Goal: Check status: Check status

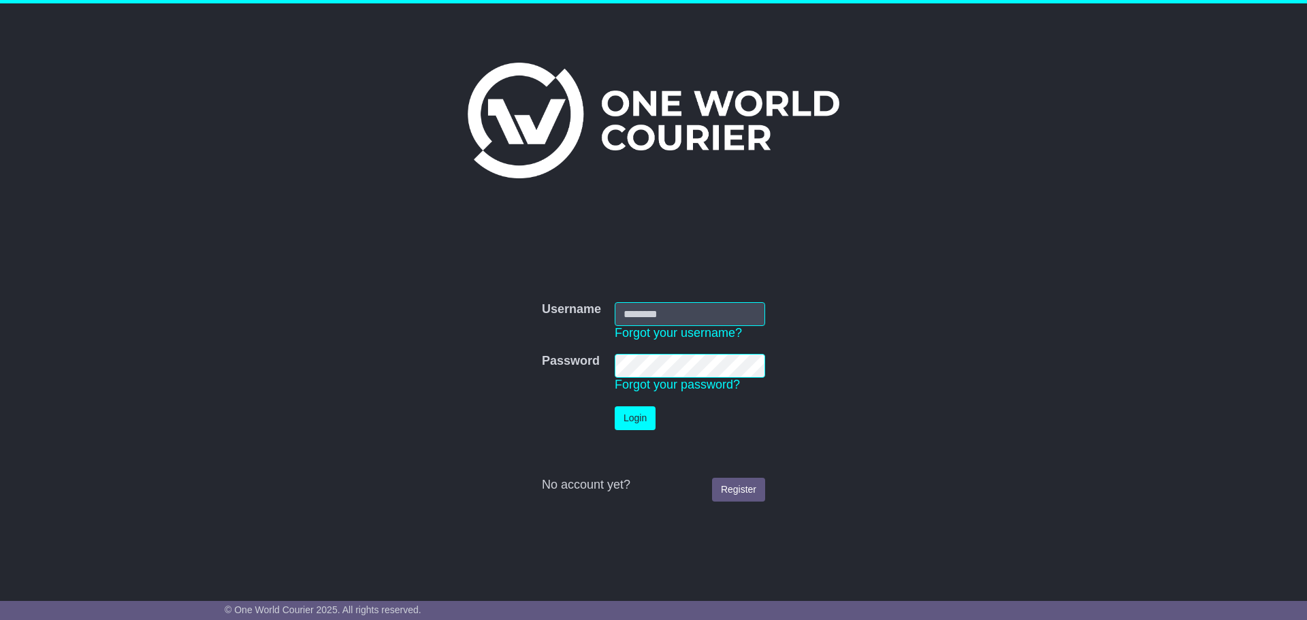
type input "**********"
click at [632, 413] on button "Login" at bounding box center [634, 418] width 41 height 24
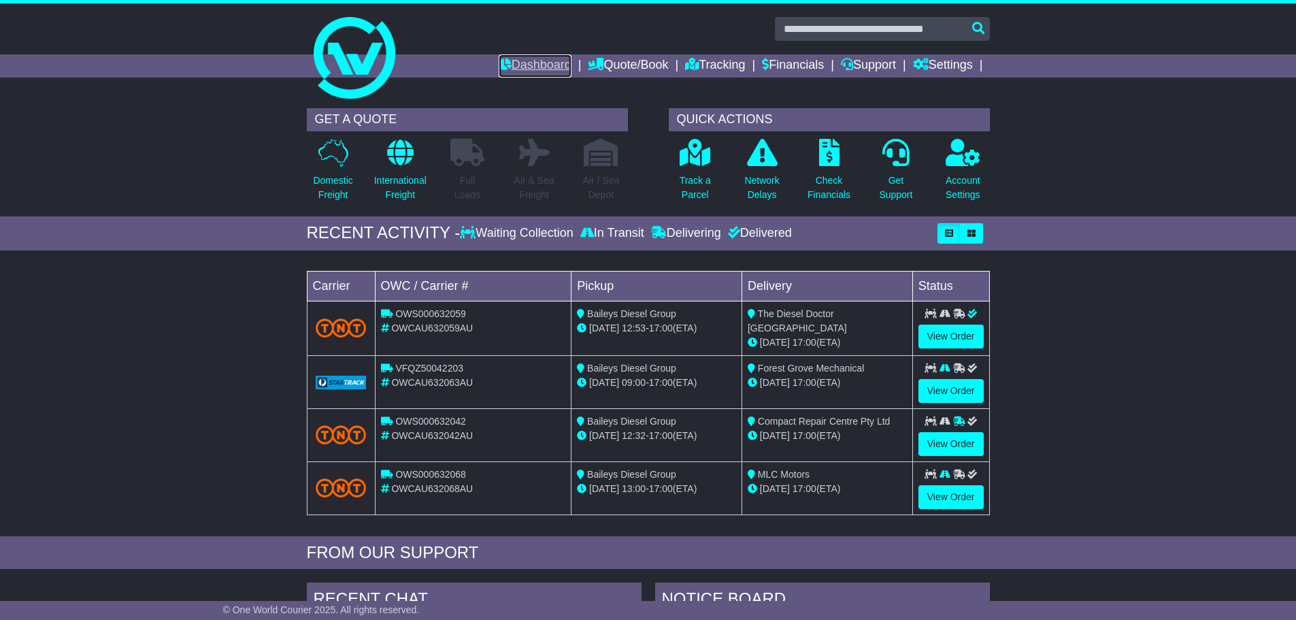
click at [509, 65] on link "Dashboard" at bounding box center [535, 65] width 73 height 23
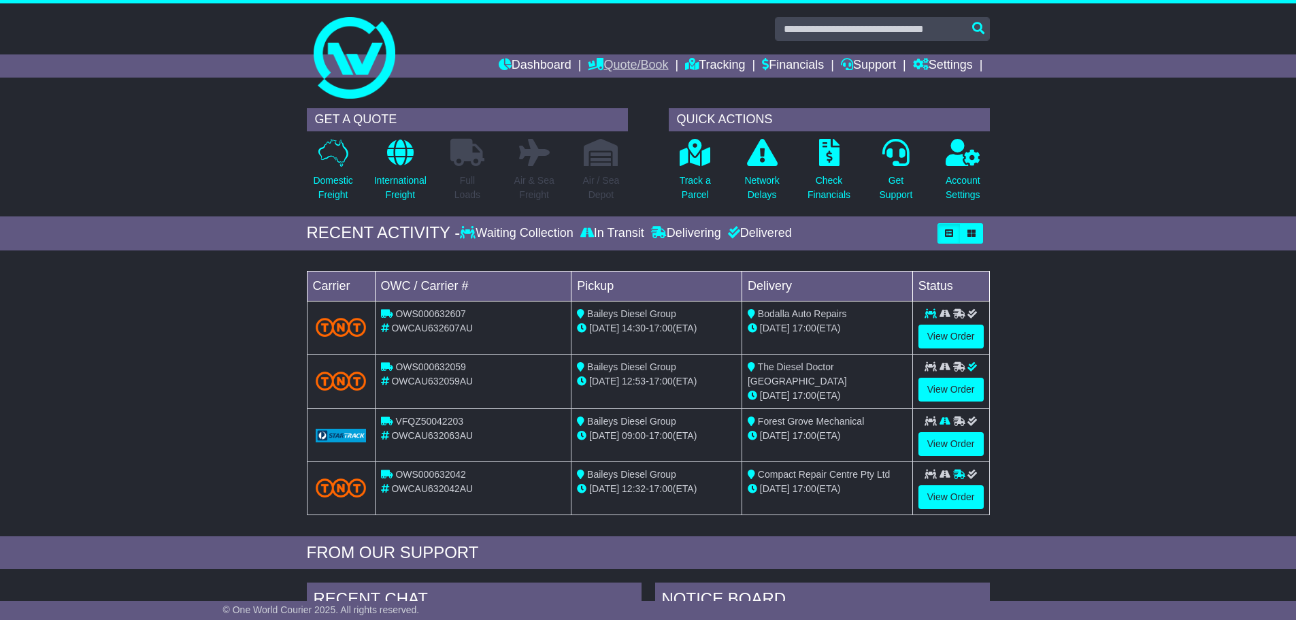
click at [619, 65] on link "Quote/Book" at bounding box center [628, 65] width 80 height 23
click at [358, 63] on div "Dashboard Quote/Book Domestic International Saved Quotes Drafts Domestic Quote …" at bounding box center [648, 65] width 697 height 23
click at [691, 67] on link "Tracking" at bounding box center [715, 65] width 60 height 23
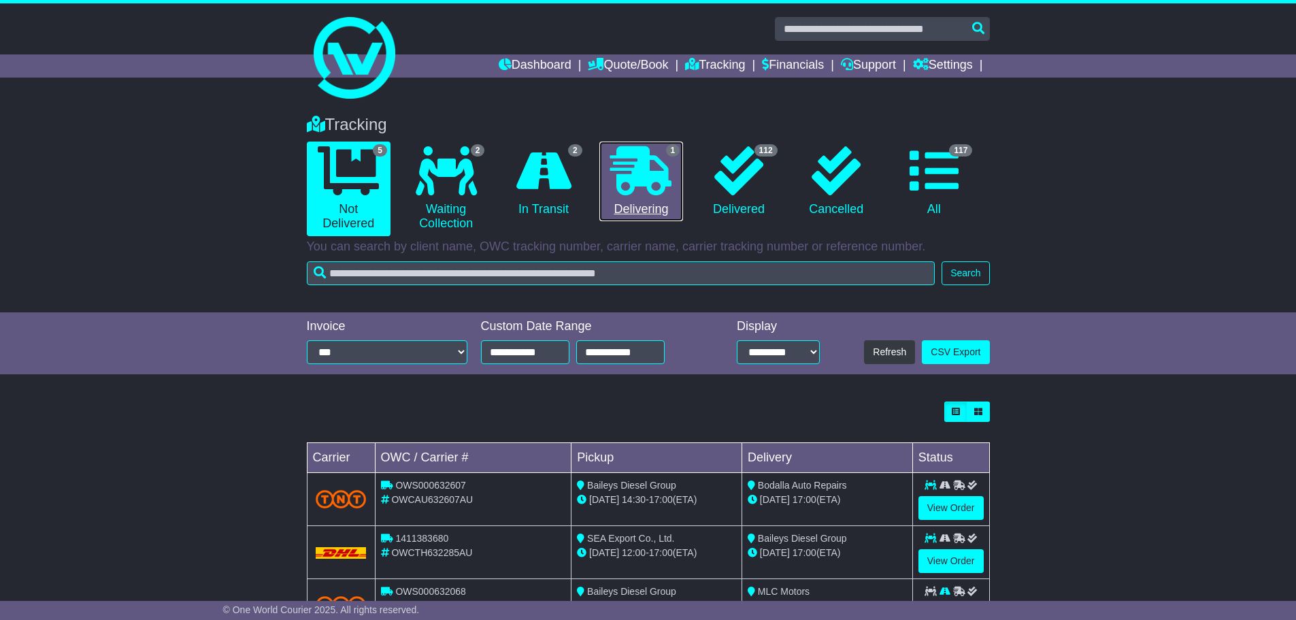
click at [668, 188] on icon at bounding box center [640, 170] width 61 height 49
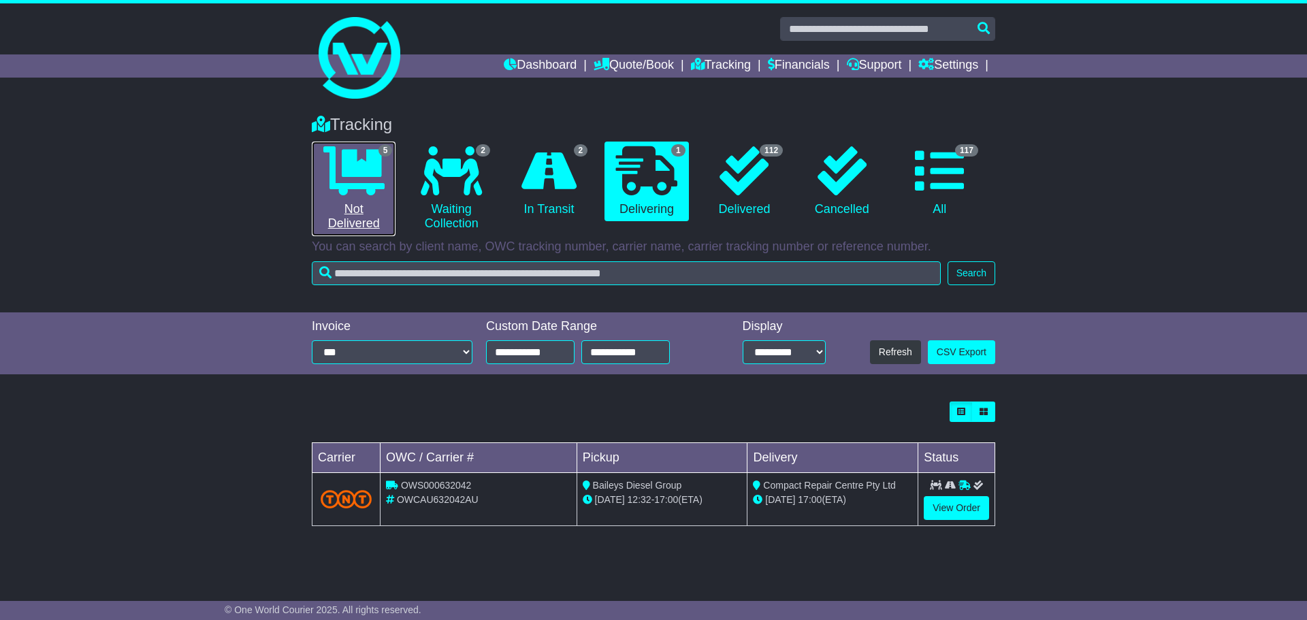
click at [360, 180] on icon at bounding box center [353, 170] width 61 height 49
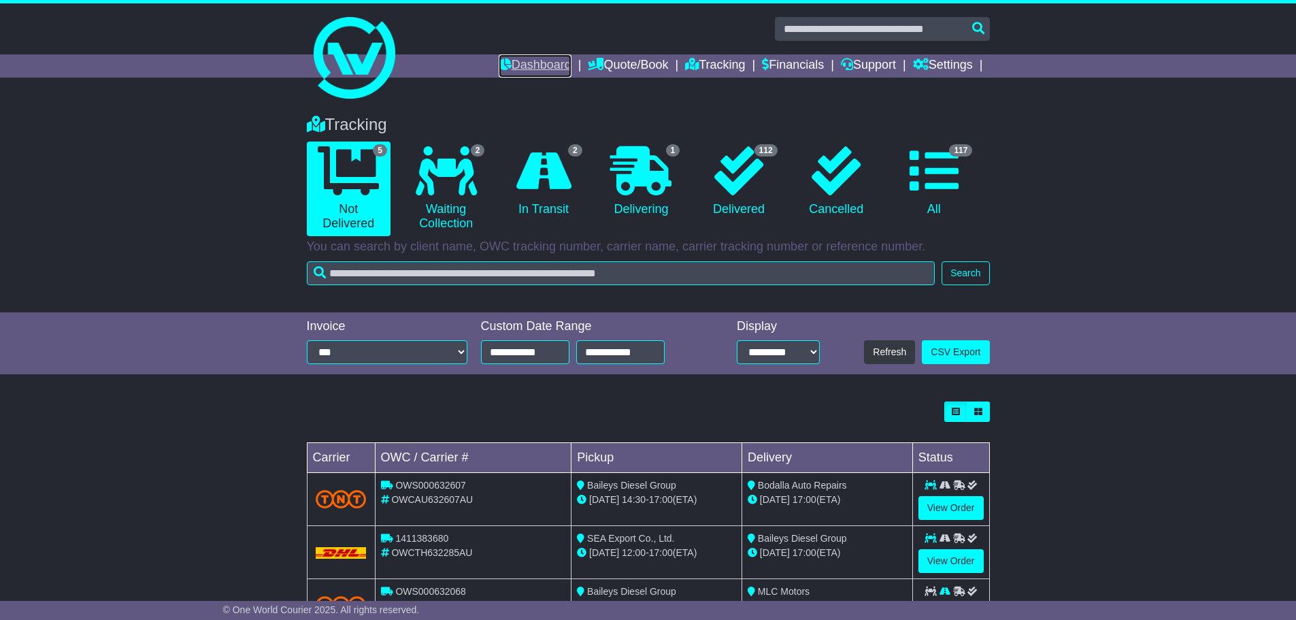
click at [527, 69] on link "Dashboard" at bounding box center [535, 65] width 73 height 23
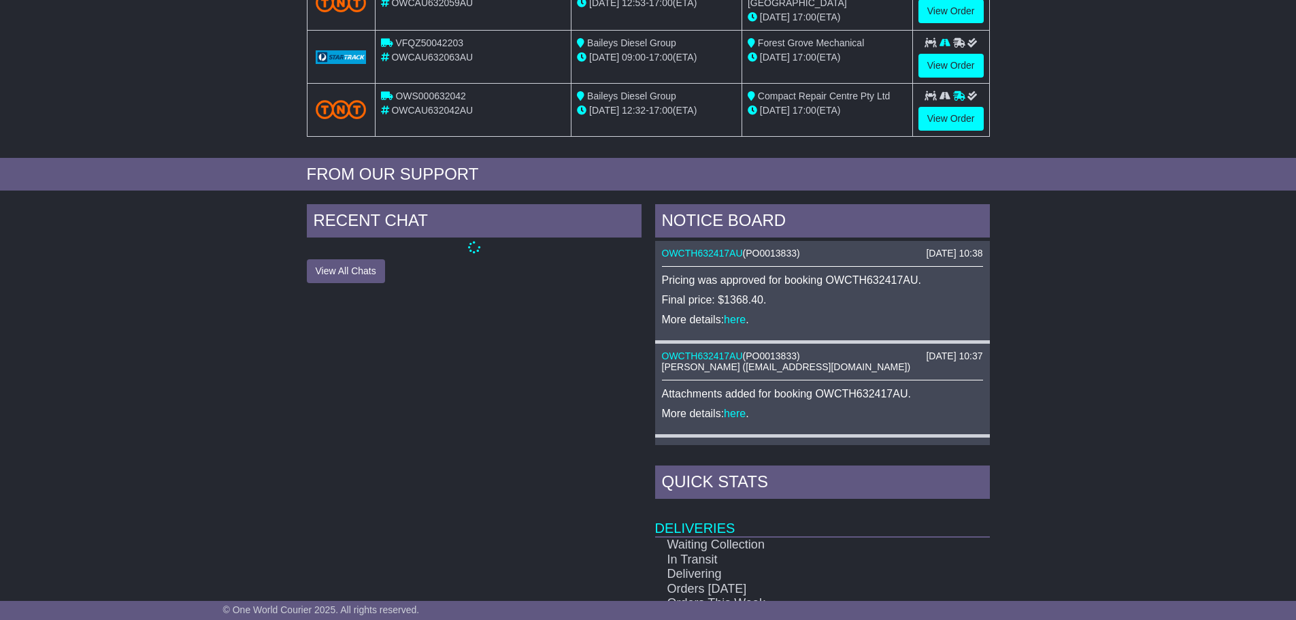
scroll to position [408, 0]
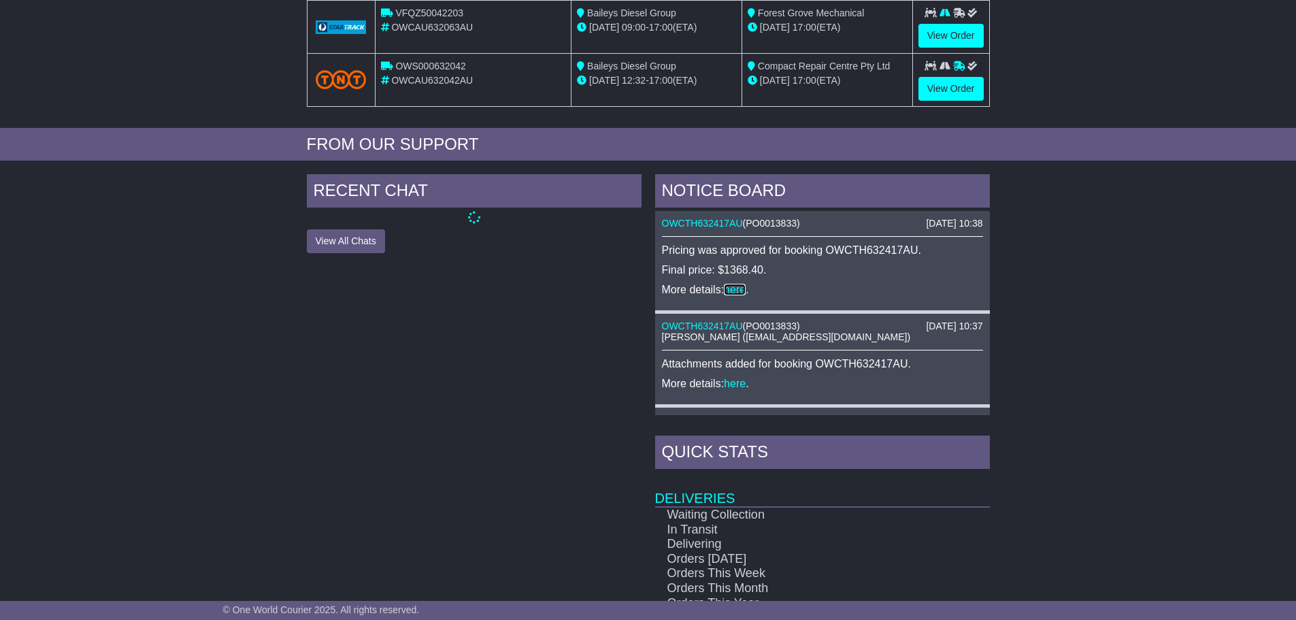
click at [734, 292] on link "here" at bounding box center [735, 290] width 22 height 12
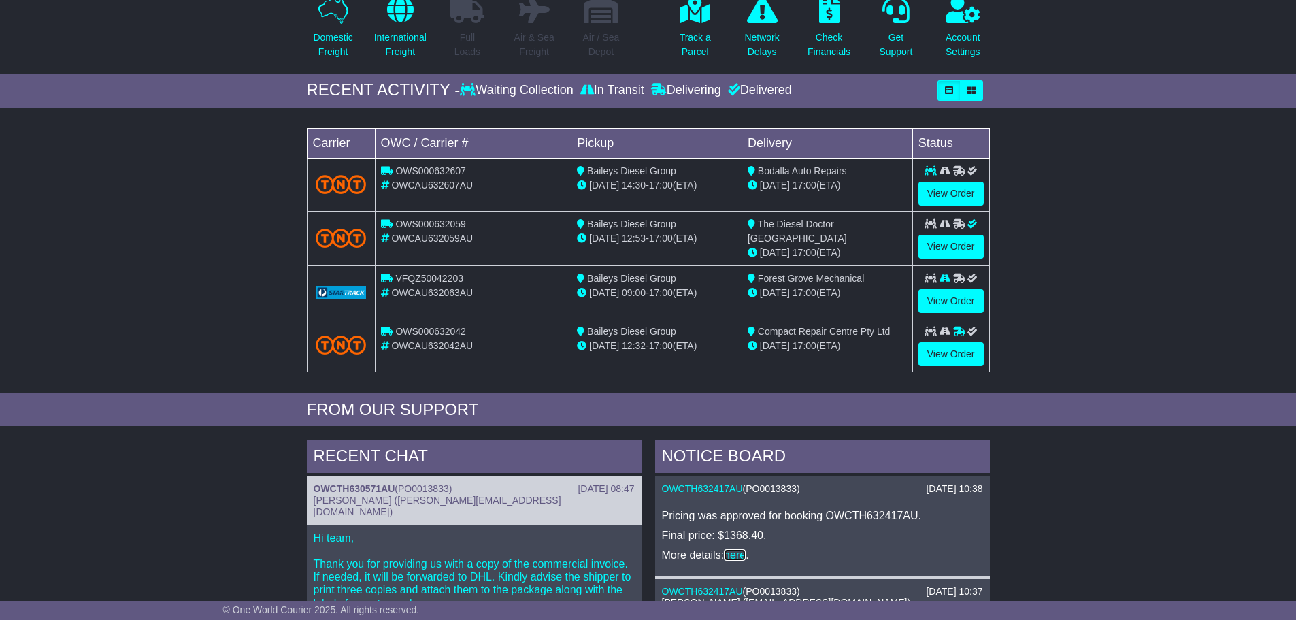
scroll to position [0, 0]
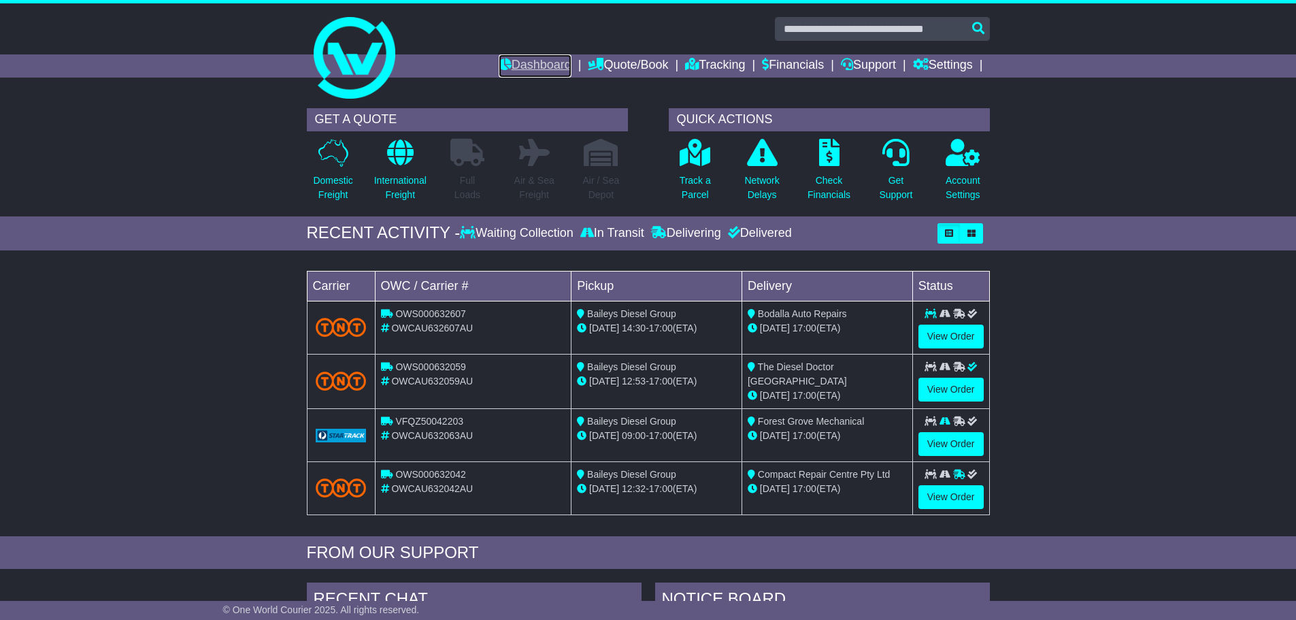
click at [532, 61] on link "Dashboard" at bounding box center [535, 65] width 73 height 23
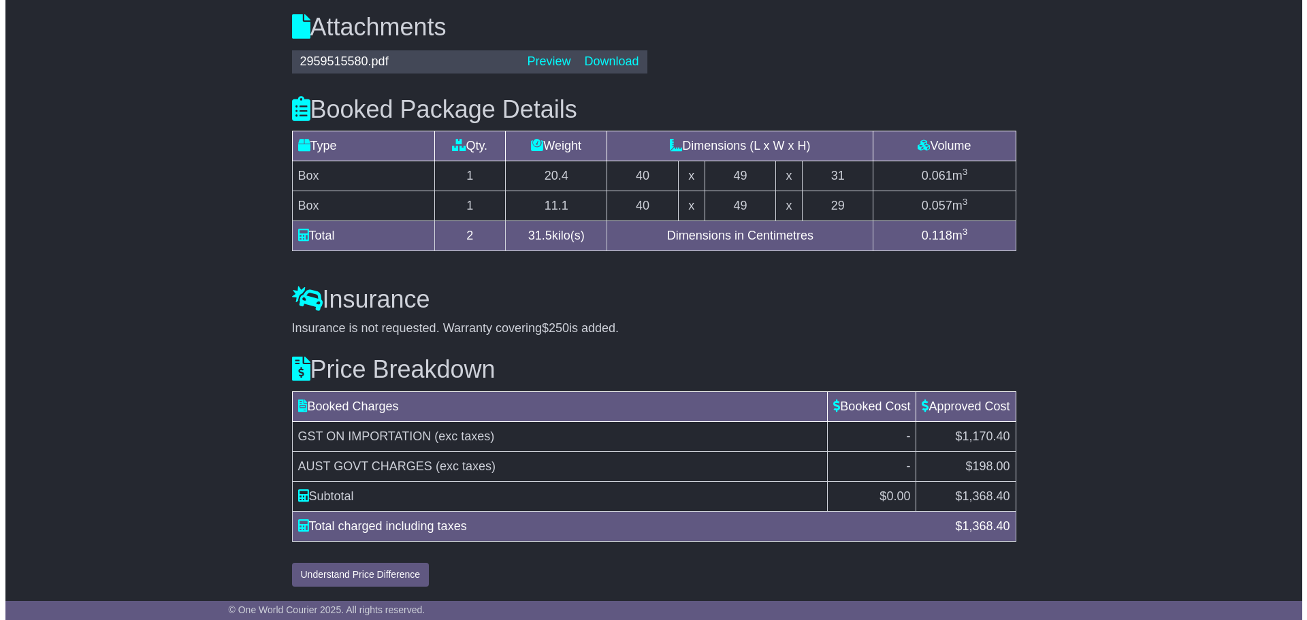
scroll to position [1420, 0]
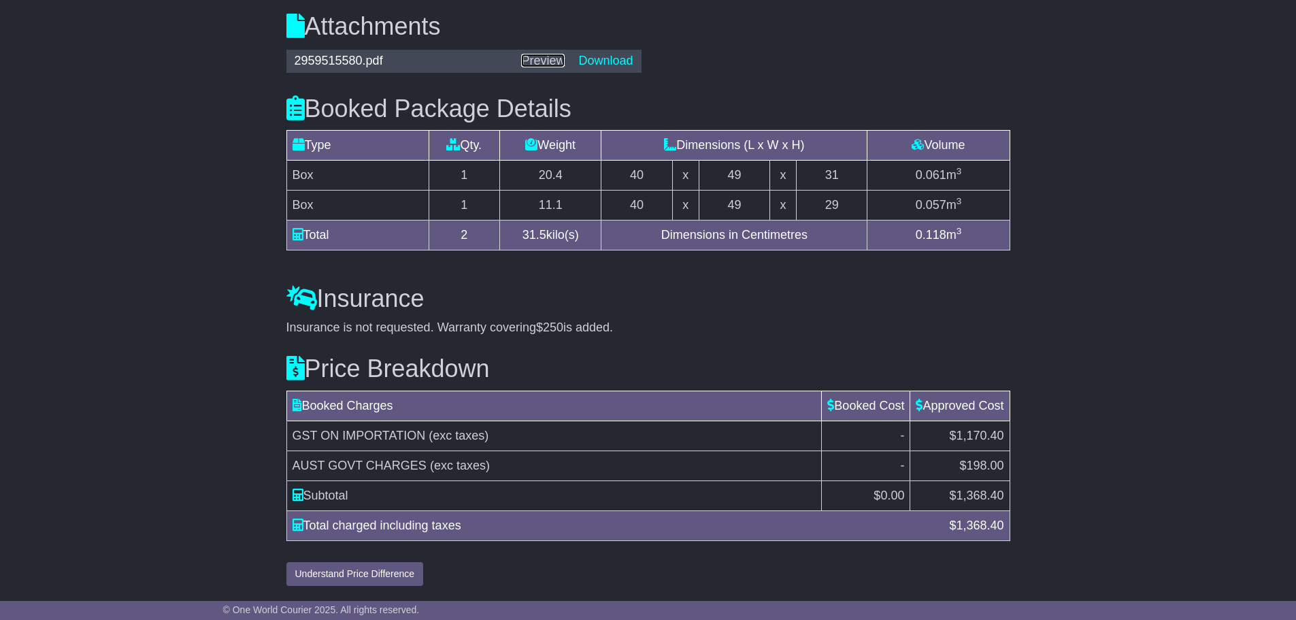
click at [549, 63] on link "Preview" at bounding box center [543, 61] width 44 height 14
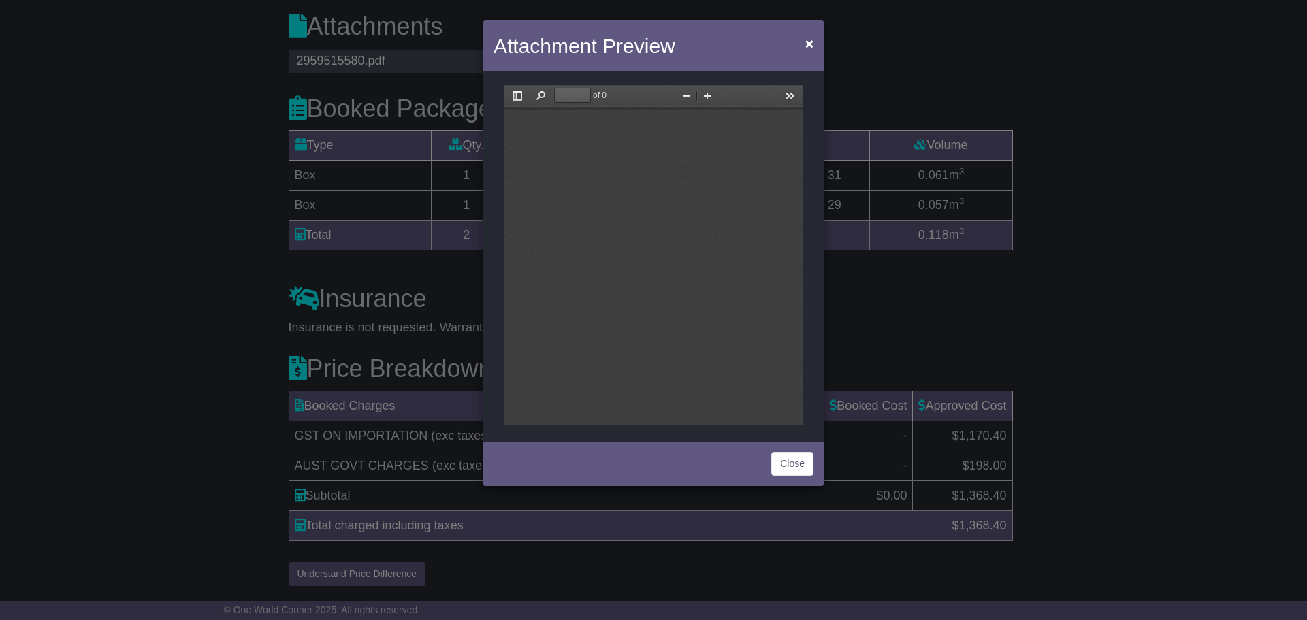
scroll to position [0, 0]
type input "*"
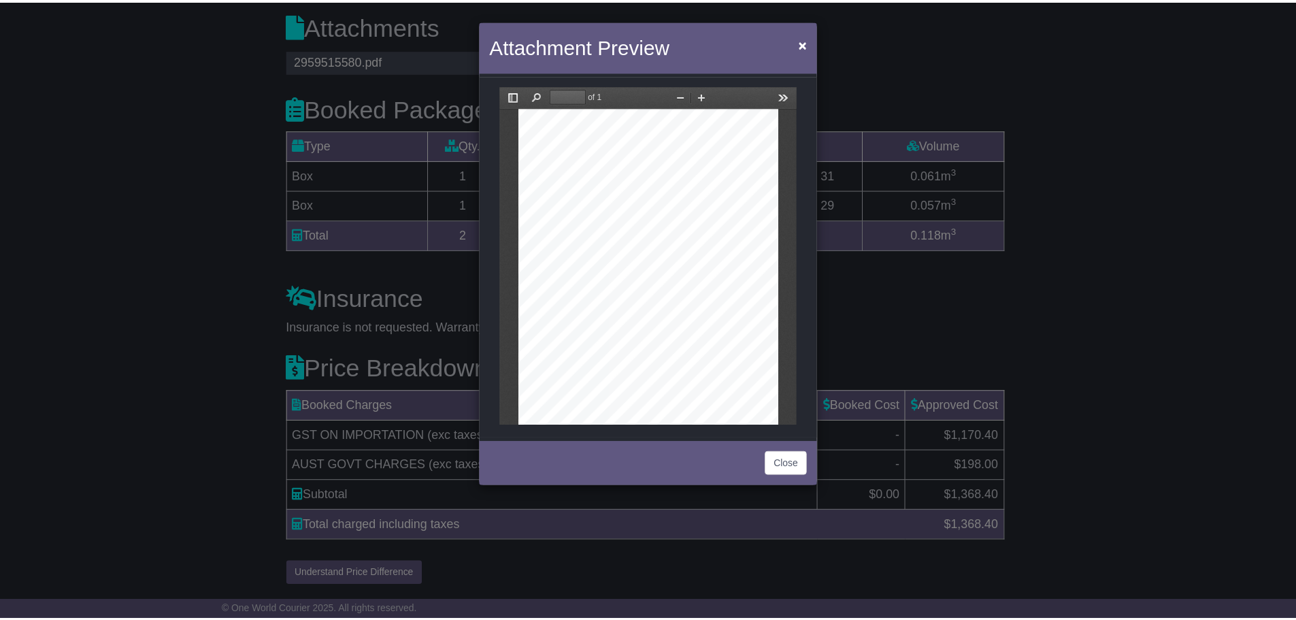
scroll to position [65, 0]
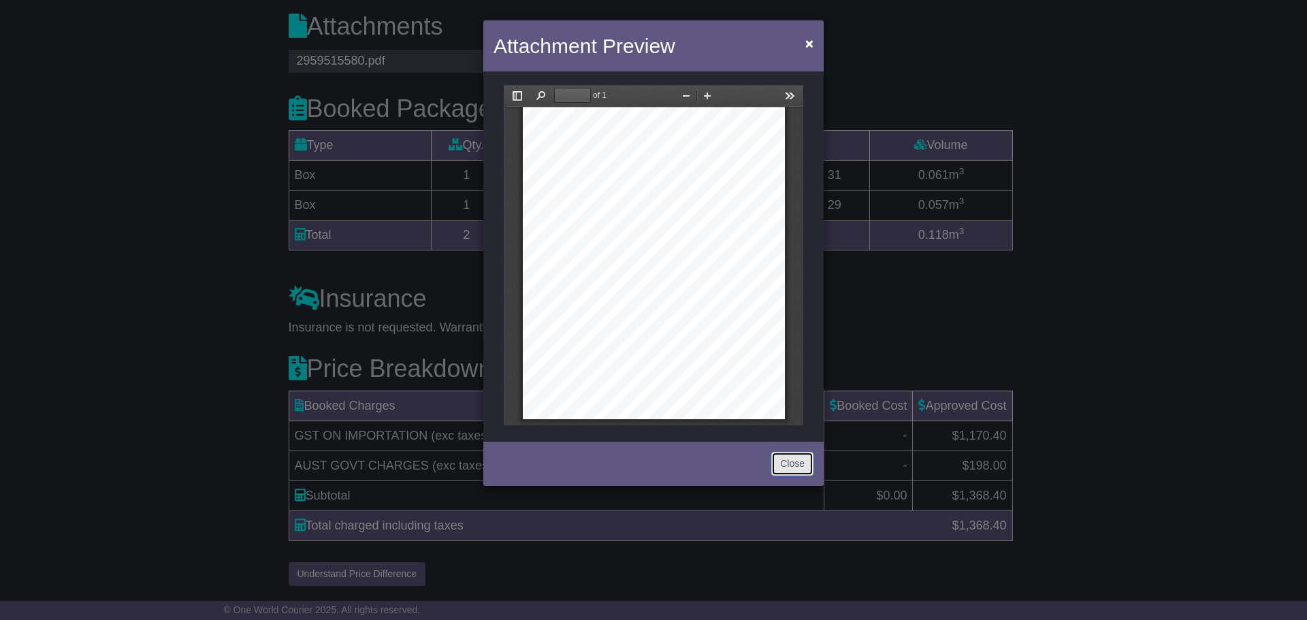
click at [788, 460] on button "Close" at bounding box center [792, 464] width 42 height 24
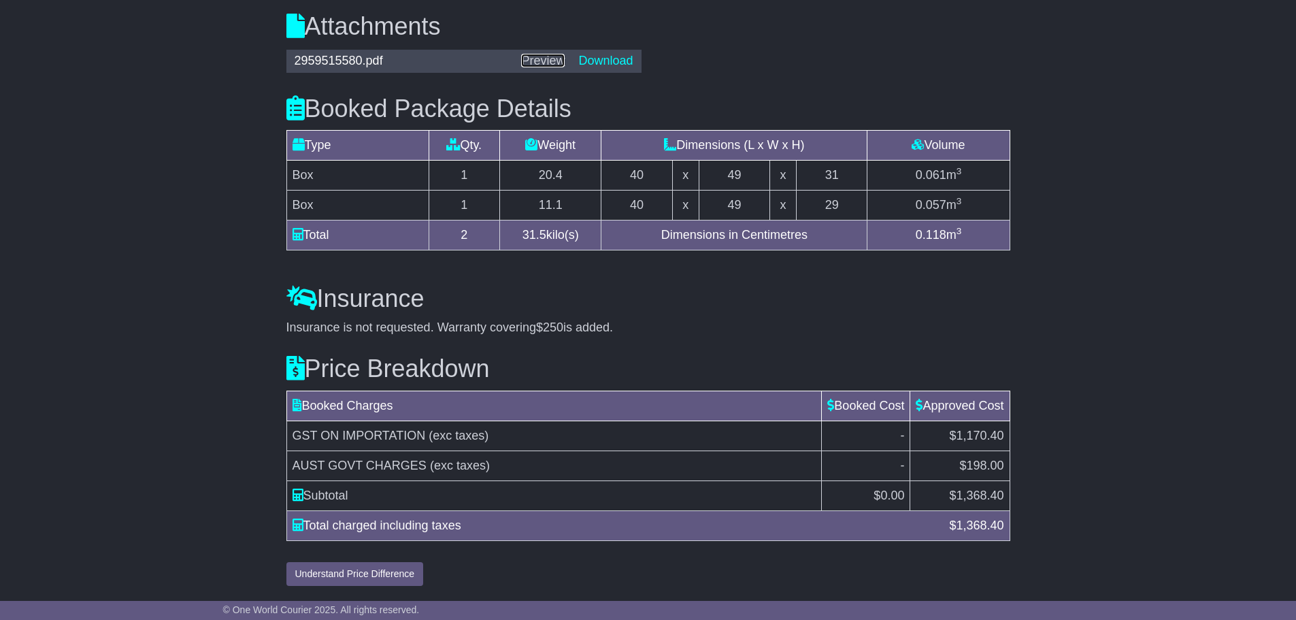
click at [551, 63] on link "Preview" at bounding box center [543, 61] width 44 height 14
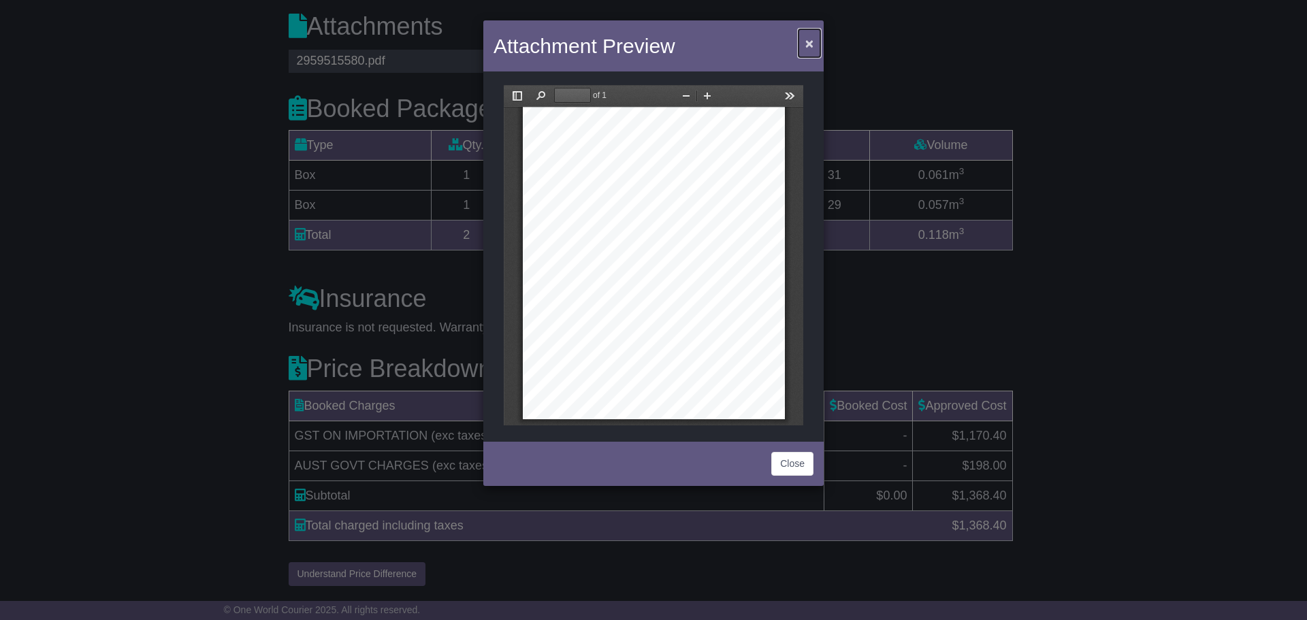
click at [806, 46] on span "×" at bounding box center [809, 43] width 8 height 16
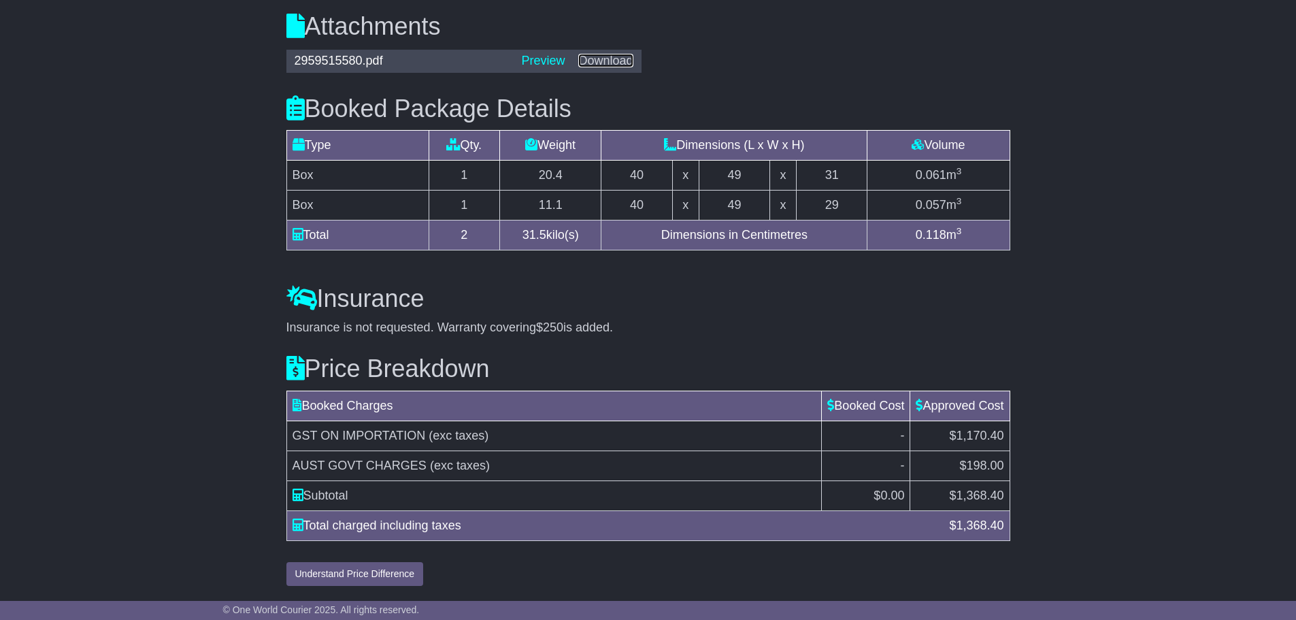
click at [618, 61] on link "Download" at bounding box center [605, 61] width 54 height 14
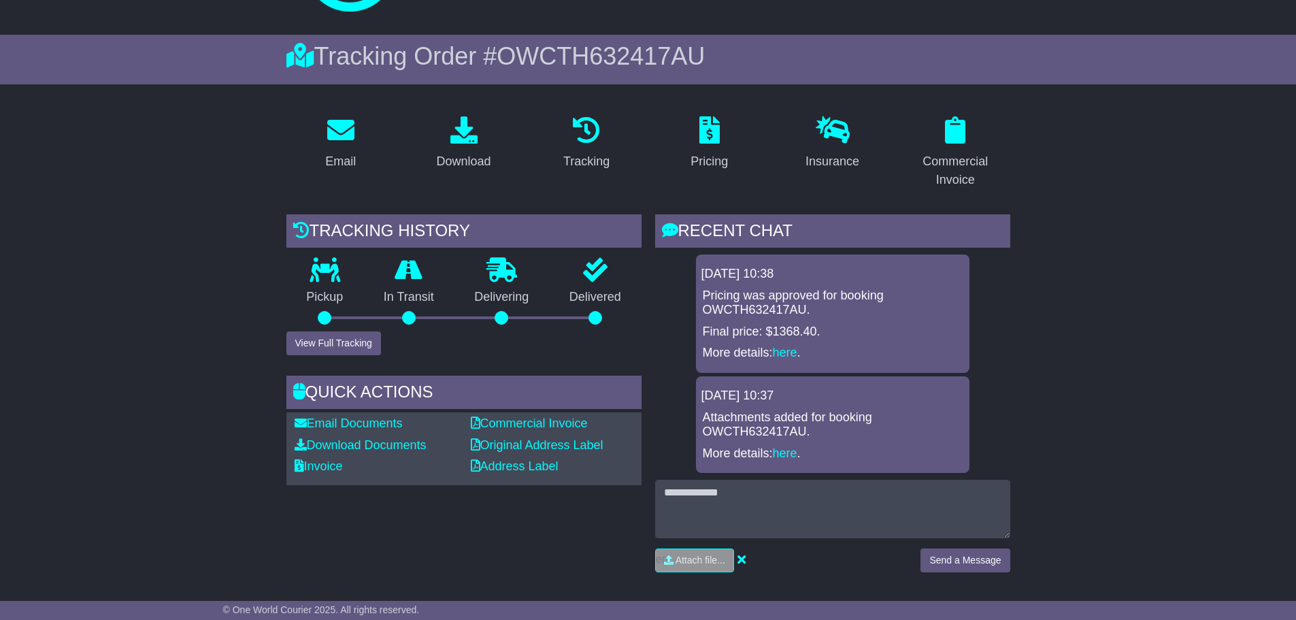
scroll to position [0, 0]
